Goal: Task Accomplishment & Management: Manage account settings

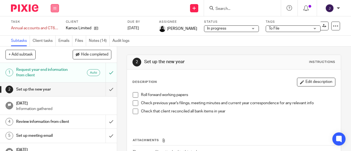
click at [53, 4] on button at bounding box center [55, 8] width 8 height 8
click at [51, 27] on link "Work" at bounding box center [52, 26] width 10 height 4
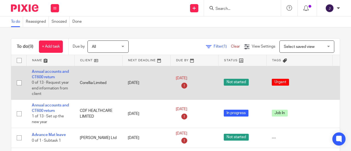
scroll to position [2, 0]
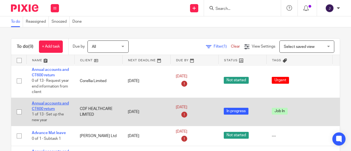
click at [47, 104] on link "Annual accounts and CT600 return" at bounding box center [50, 106] width 37 height 9
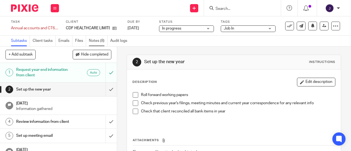
click at [98, 41] on link "Notes (8)" at bounding box center [98, 41] width 19 height 11
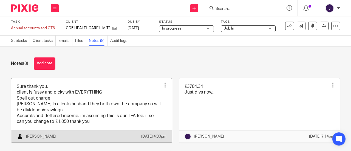
click at [92, 114] on link at bounding box center [91, 110] width 161 height 64
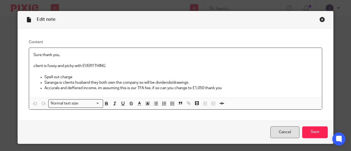
click at [284, 130] on link "Cancel" at bounding box center [284, 133] width 29 height 12
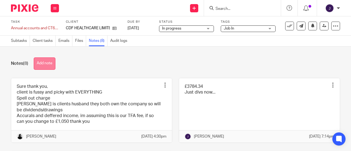
click at [40, 68] on button "Add note" at bounding box center [45, 64] width 22 height 12
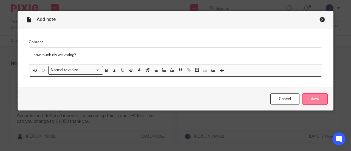
click at [315, 97] on input "Save" at bounding box center [315, 100] width 26 height 12
click at [90, 59] on div "how much div we voting?" at bounding box center [175, 56] width 293 height 16
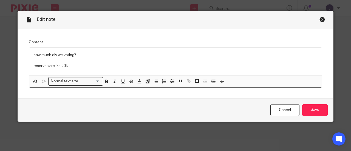
click at [54, 67] on p "reserves are ike 20k" at bounding box center [175, 65] width 284 height 5
click at [319, 111] on input "Save" at bounding box center [315, 110] width 26 height 12
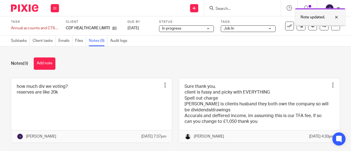
click at [319, 26] on div at bounding box center [320, 25] width 50 height 1
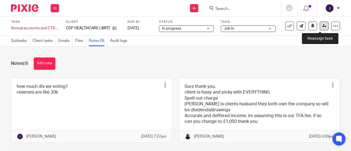
click at [322, 26] on icon at bounding box center [324, 26] width 4 height 4
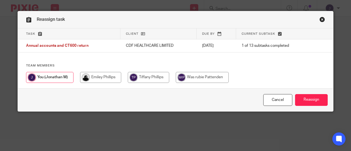
click at [95, 79] on input "radio" at bounding box center [100, 77] width 41 height 11
radio input "true"
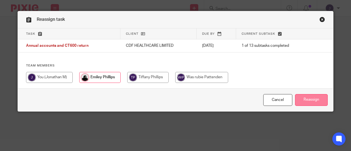
click at [312, 104] on input "Reassign" at bounding box center [311, 100] width 33 height 12
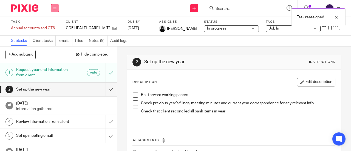
click at [55, 10] on button at bounding box center [55, 8] width 8 height 8
click at [53, 25] on link "Work" at bounding box center [52, 26] width 10 height 4
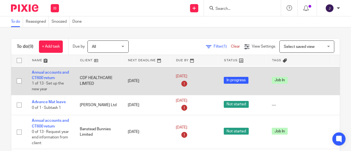
scroll to position [36, 0]
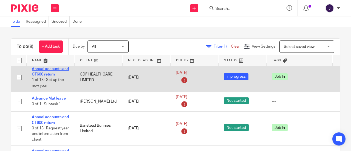
click at [51, 73] on link "Annual accounts and CT600 return" at bounding box center [50, 71] width 37 height 9
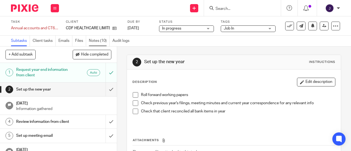
click at [101, 42] on link "Notes (10)" at bounding box center [99, 41] width 21 height 11
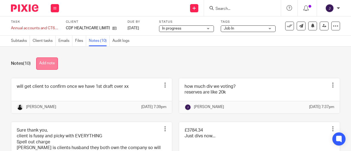
click at [49, 64] on button "Add note" at bounding box center [47, 64] width 22 height 12
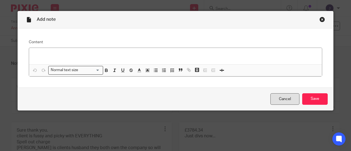
click at [279, 103] on link "Cancel" at bounding box center [284, 100] width 29 height 12
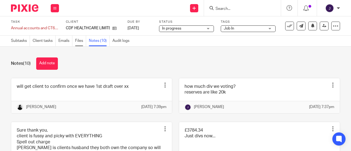
click at [82, 43] on link "Files" at bounding box center [80, 41] width 11 height 11
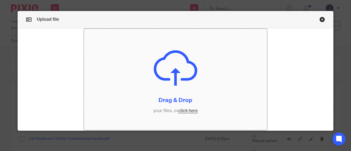
click at [185, 111] on input "file" at bounding box center [175, 80] width 183 height 102
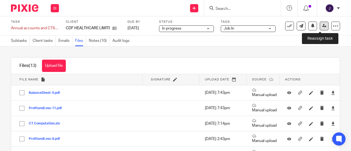
click at [323, 25] on link at bounding box center [324, 26] width 9 height 9
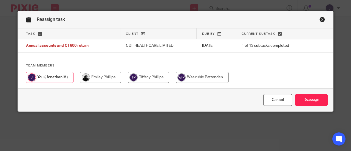
click at [108, 77] on input "radio" at bounding box center [100, 77] width 41 height 11
radio input "true"
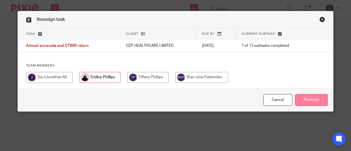
click at [308, 99] on input "Reassign" at bounding box center [311, 100] width 33 height 12
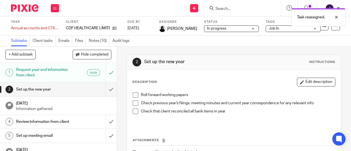
click at [97, 41] on link "Notes (10)" at bounding box center [99, 41] width 21 height 11
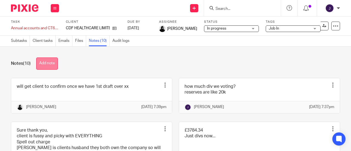
click at [43, 69] on button "Add note" at bounding box center [47, 64] width 22 height 12
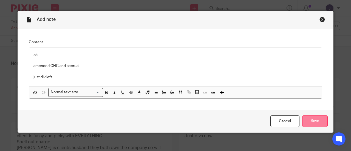
click at [313, 123] on input "Save" at bounding box center [315, 122] width 26 height 12
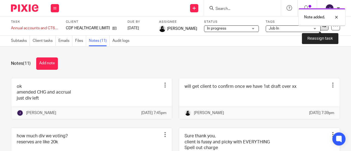
click at [322, 26] on icon at bounding box center [324, 26] width 4 height 4
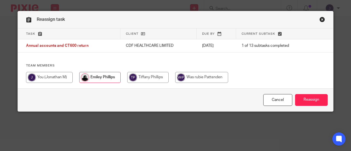
click at [97, 85] on div at bounding box center [175, 80] width 299 height 16
click at [96, 80] on input "radio" at bounding box center [99, 77] width 41 height 11
click at [303, 103] on input "Reassign" at bounding box center [311, 100] width 33 height 12
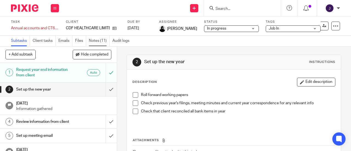
click at [101, 43] on link "Notes (11)" at bounding box center [99, 41] width 21 height 11
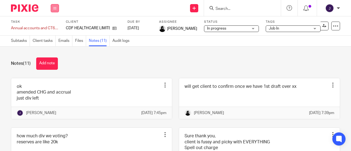
click at [55, 9] on icon at bounding box center [54, 8] width 3 height 3
click at [52, 25] on link "Work" at bounding box center [52, 26] width 10 height 4
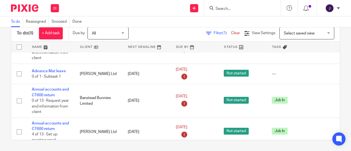
scroll to position [56, 0]
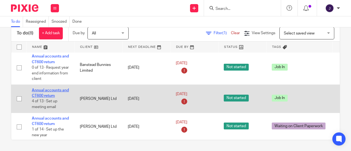
click at [40, 90] on link "Annual accounts and CT600 return" at bounding box center [50, 93] width 37 height 9
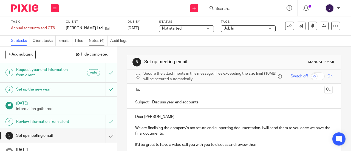
click at [96, 44] on link "Notes (4)" at bounding box center [98, 41] width 19 height 11
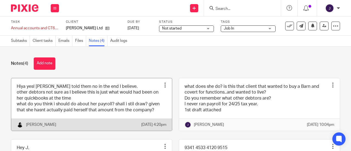
click at [88, 96] on link at bounding box center [91, 104] width 161 height 53
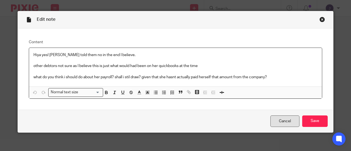
click at [288, 117] on link "Cancel" at bounding box center [284, 122] width 29 height 12
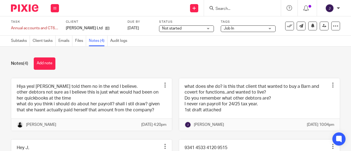
click at [51, 66] on button "Add note" at bounding box center [45, 64] width 22 height 12
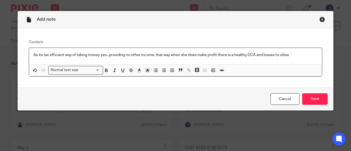
click at [284, 55] on p "As its tax efficient way of taking money yes...providing no other income, that …" at bounding box center [175, 54] width 284 height 5
click at [307, 97] on input "Save" at bounding box center [315, 100] width 26 height 12
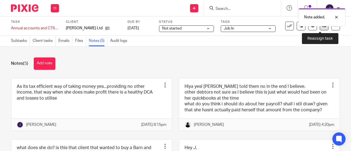
click at [321, 28] on link at bounding box center [324, 26] width 9 height 9
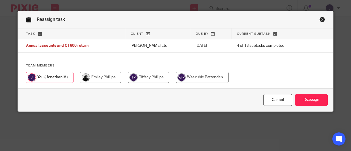
click at [94, 79] on input "radio" at bounding box center [100, 77] width 41 height 11
radio input "true"
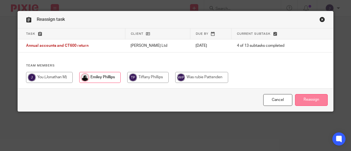
click at [307, 103] on input "Reassign" at bounding box center [311, 100] width 33 height 12
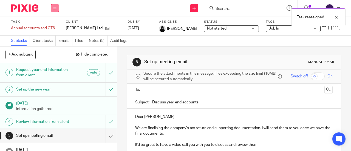
click at [54, 11] on button at bounding box center [55, 8] width 8 height 8
click at [53, 24] on link "Work" at bounding box center [52, 26] width 10 height 4
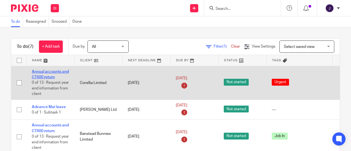
click at [46, 72] on link "Annual accounts and CT600 return" at bounding box center [50, 74] width 37 height 9
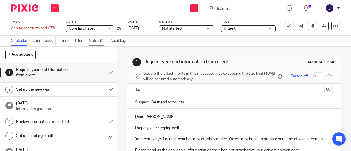
click at [94, 41] on link "Notes (5)" at bounding box center [98, 41] width 19 height 11
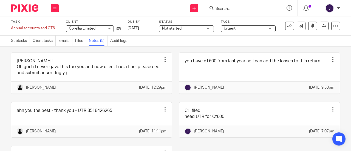
scroll to position [25, 0]
click at [83, 39] on link "Files" at bounding box center [80, 41] width 11 height 11
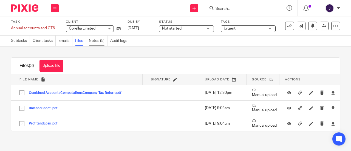
click at [92, 41] on link "Notes (5)" at bounding box center [98, 41] width 19 height 11
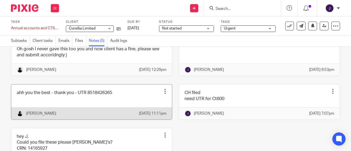
scroll to position [22, 0]
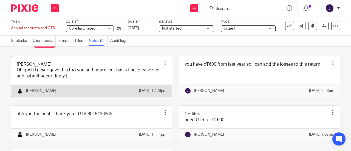
click at [104, 77] on link at bounding box center [91, 76] width 161 height 41
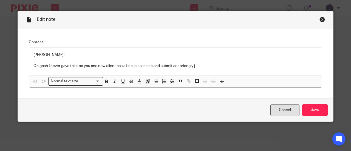
click at [275, 106] on link "Cancel" at bounding box center [284, 110] width 29 height 12
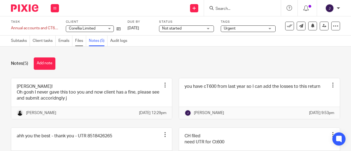
click at [76, 42] on link "Files" at bounding box center [80, 41] width 11 height 11
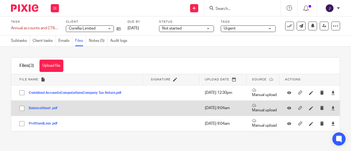
click at [44, 109] on button "BalanceSheet .pdf" at bounding box center [45, 109] width 33 height 4
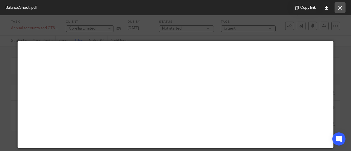
click at [342, 8] on icon at bounding box center [340, 8] width 4 height 4
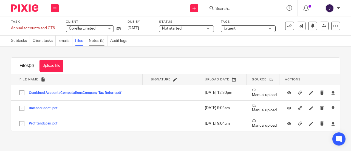
click at [99, 43] on link "Notes (5)" at bounding box center [98, 41] width 19 height 11
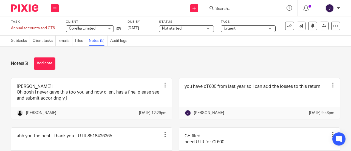
scroll to position [16, 0]
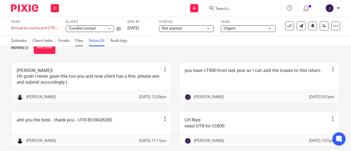
click at [81, 41] on link "Files" at bounding box center [80, 41] width 11 height 11
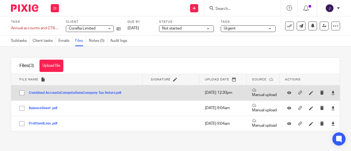
click at [61, 93] on button "Combined AccountsComputationsCompany Tax Return.pdf" at bounding box center [77, 93] width 97 height 4
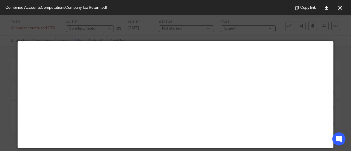
click at [334, 12] on div "Copy link" at bounding box center [319, 7] width 64 height 15
click at [337, 10] on button at bounding box center [340, 7] width 11 height 11
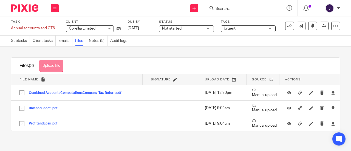
click at [58, 65] on button "Upload file" at bounding box center [51, 66] width 24 height 12
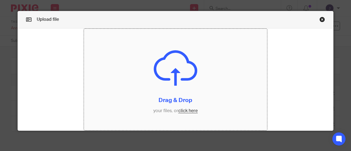
click at [186, 109] on input "file" at bounding box center [175, 80] width 183 height 102
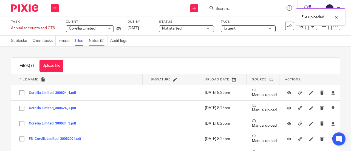
click at [98, 41] on link "Notes (5)" at bounding box center [98, 41] width 19 height 11
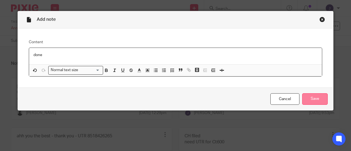
click at [306, 98] on input "Save" at bounding box center [315, 100] width 26 height 12
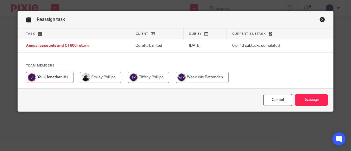
click at [93, 83] on input "radio" at bounding box center [100, 77] width 41 height 11
radio input "true"
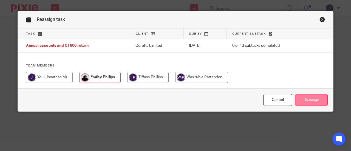
click at [307, 101] on input "Reassign" at bounding box center [311, 100] width 33 height 12
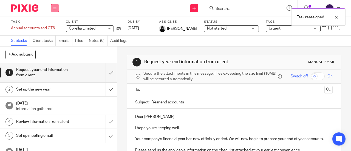
click at [56, 9] on icon at bounding box center [54, 8] width 3 height 3
click at [59, 25] on li "Work" at bounding box center [54, 26] width 15 height 8
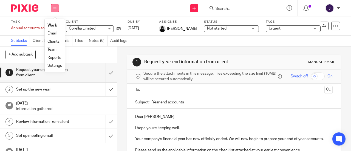
click at [52, 11] on button at bounding box center [55, 8] width 8 height 8
click at [55, 9] on icon at bounding box center [54, 8] width 3 height 3
click at [55, 23] on li "Work" at bounding box center [54, 26] width 15 height 8
click at [55, 26] on link "Work" at bounding box center [52, 26] width 10 height 4
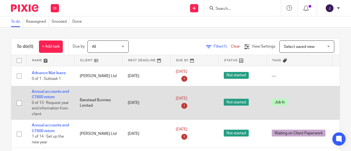
scroll to position [2, 0]
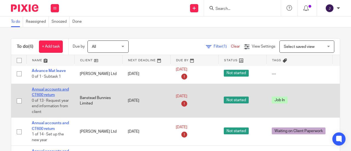
click at [51, 88] on link "Annual accounts and CT600 return" at bounding box center [50, 92] width 37 height 9
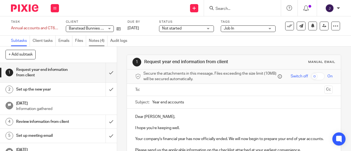
click at [98, 40] on link "Notes (4)" at bounding box center [98, 41] width 19 height 11
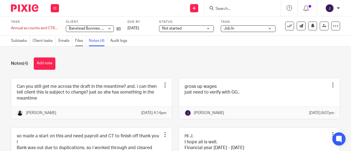
click at [83, 40] on link "Files" at bounding box center [80, 41] width 11 height 11
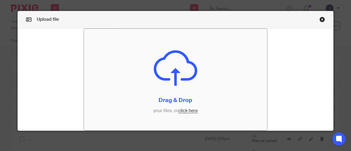
click at [188, 112] on input "file" at bounding box center [175, 80] width 183 height 102
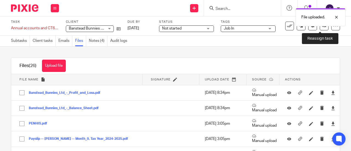
click at [322, 27] on icon at bounding box center [324, 26] width 4 height 4
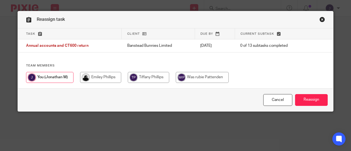
click at [96, 80] on input "radio" at bounding box center [100, 77] width 41 height 11
radio input "true"
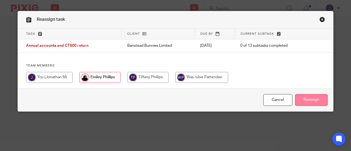
click at [304, 99] on input "Reassign" at bounding box center [311, 100] width 33 height 12
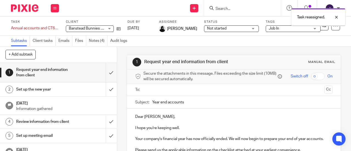
click at [54, 9] on icon at bounding box center [54, 8] width 3 height 3
click at [52, 27] on link "Work" at bounding box center [52, 26] width 10 height 4
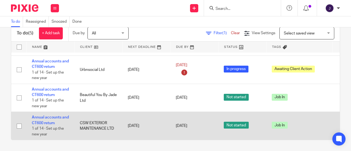
scroll to position [13, 0]
click at [50, 116] on link "Annual accounts and CT600 return" at bounding box center [50, 120] width 37 height 9
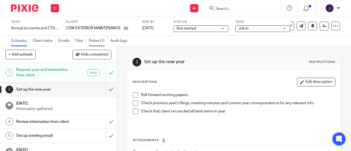
click at [97, 39] on link "Notes (1)" at bounding box center [98, 41] width 19 height 11
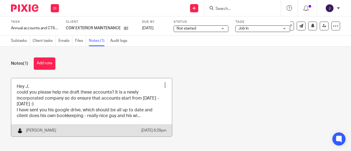
click at [60, 98] on link at bounding box center [91, 107] width 161 height 59
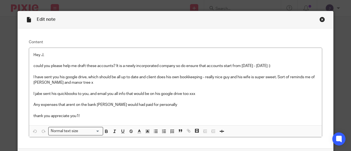
click at [319, 19] on div "Close this dialog window" at bounding box center [321, 19] width 5 height 5
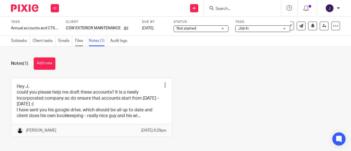
click at [78, 41] on link "Files" at bounding box center [80, 41] width 11 height 11
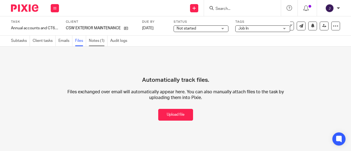
click at [98, 42] on link "Notes (1)" at bounding box center [98, 41] width 19 height 11
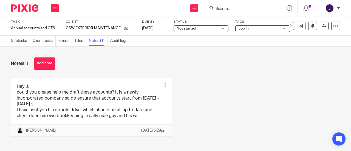
click at [92, 100] on link at bounding box center [91, 107] width 161 height 59
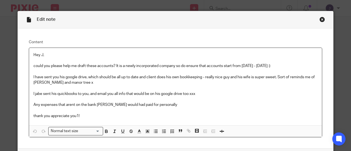
click at [319, 20] on div "Close this dialog window" at bounding box center [321, 19] width 5 height 5
